Goal: Check status: Check status

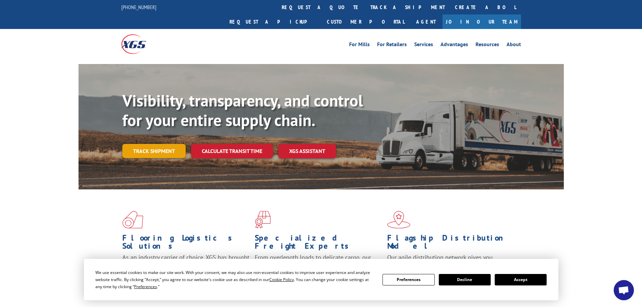
click at [140, 144] on link "Track shipment" at bounding box center [153, 151] width 63 height 14
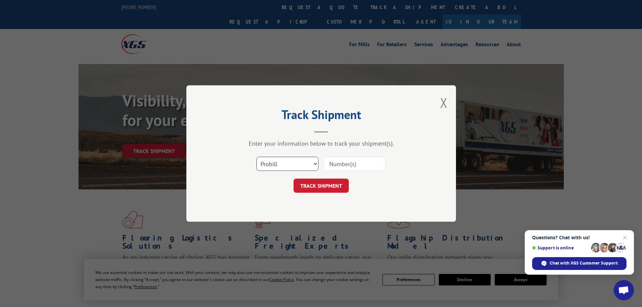
click at [276, 165] on select "Select category... Probill BOL PO" at bounding box center [287, 164] width 62 height 14
select select "bol"
click at [256, 157] on select "Select category... Probill BOL PO" at bounding box center [287, 164] width 62 height 14
click at [333, 167] on input at bounding box center [354, 164] width 62 height 14
paste input "7063240"
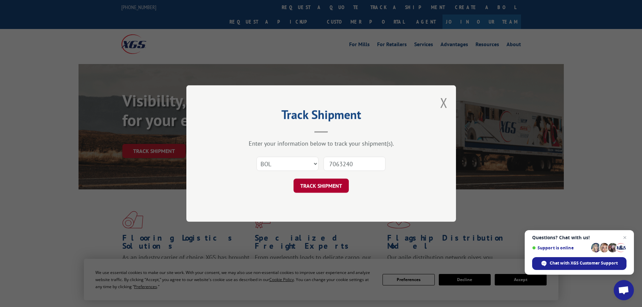
type input "7063240"
click at [345, 183] on button "TRACK SHIPMENT" at bounding box center [320, 186] width 55 height 14
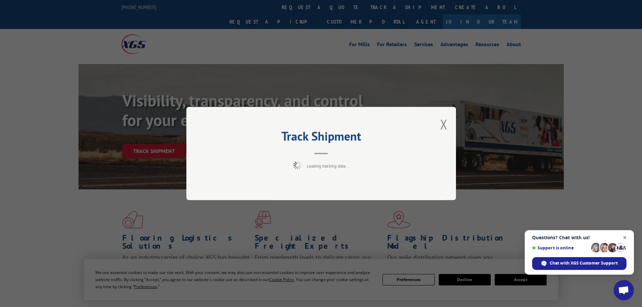
click at [625, 236] on span "Close chat" at bounding box center [625, 237] width 8 height 8
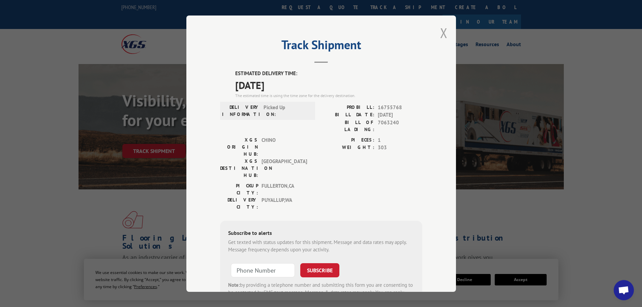
click at [444, 33] on button "Close modal" at bounding box center [443, 33] width 7 height 18
